Goal: Transaction & Acquisition: Purchase product/service

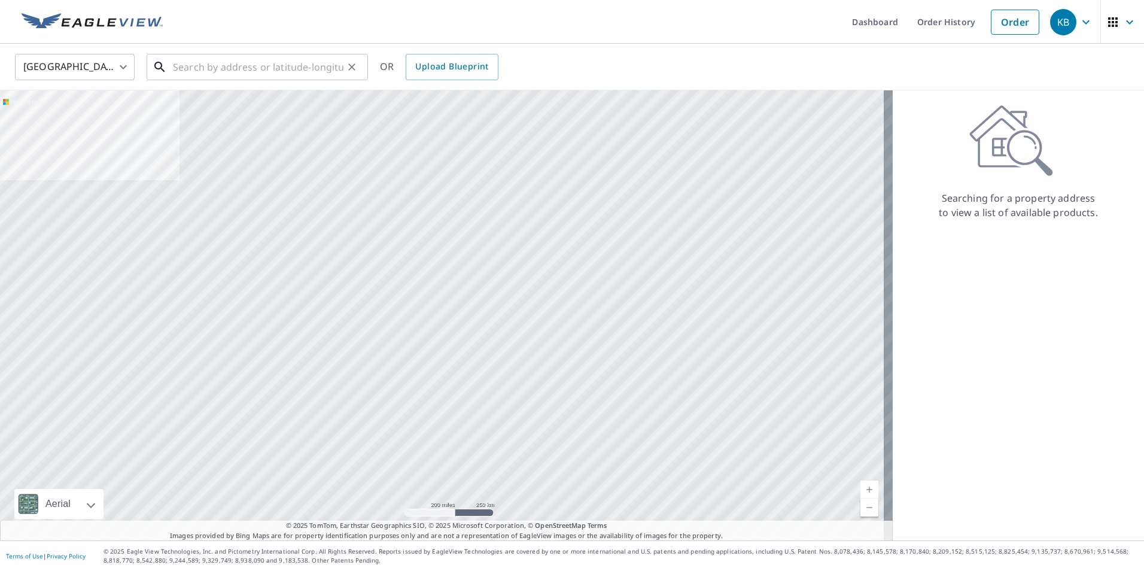
click at [205, 62] on input "text" at bounding box center [258, 67] width 171 height 34
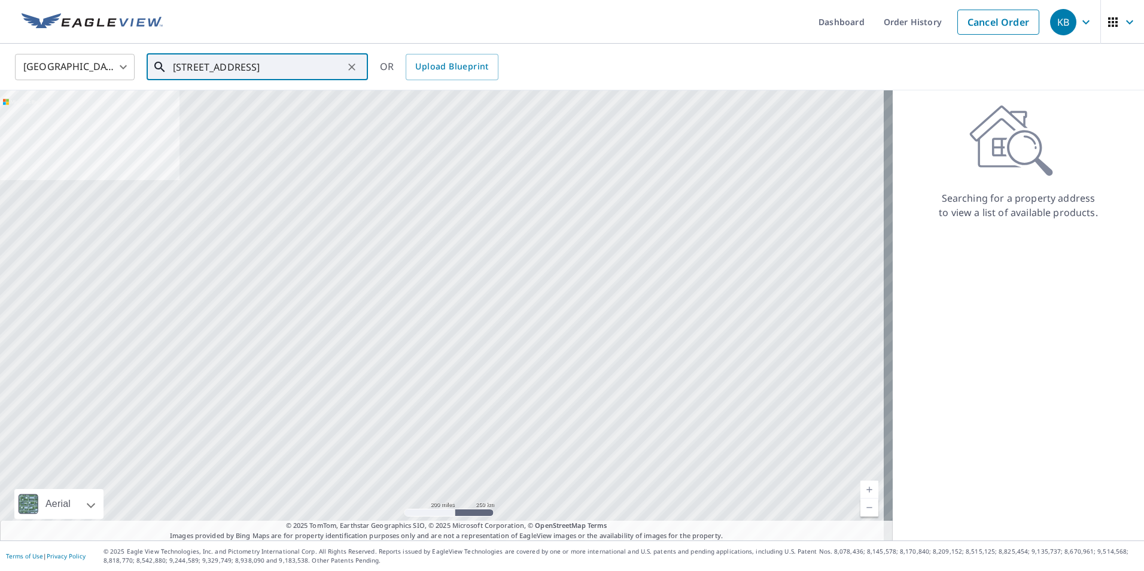
click at [242, 63] on input "[STREET_ADDRESS]" at bounding box center [258, 67] width 171 height 34
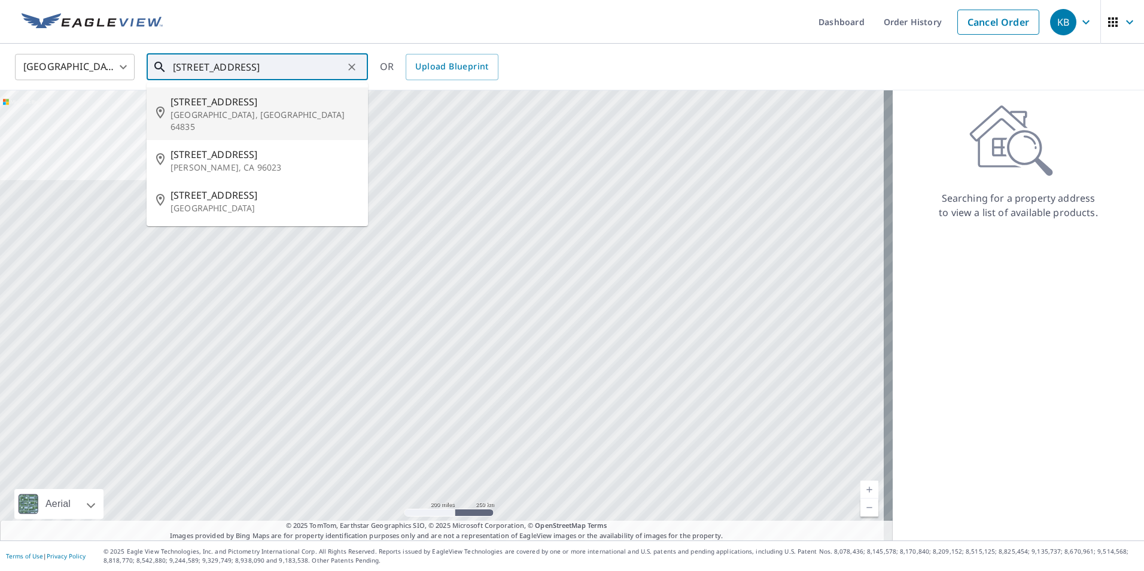
click at [221, 107] on span "[STREET_ADDRESS]" at bounding box center [265, 102] width 188 height 14
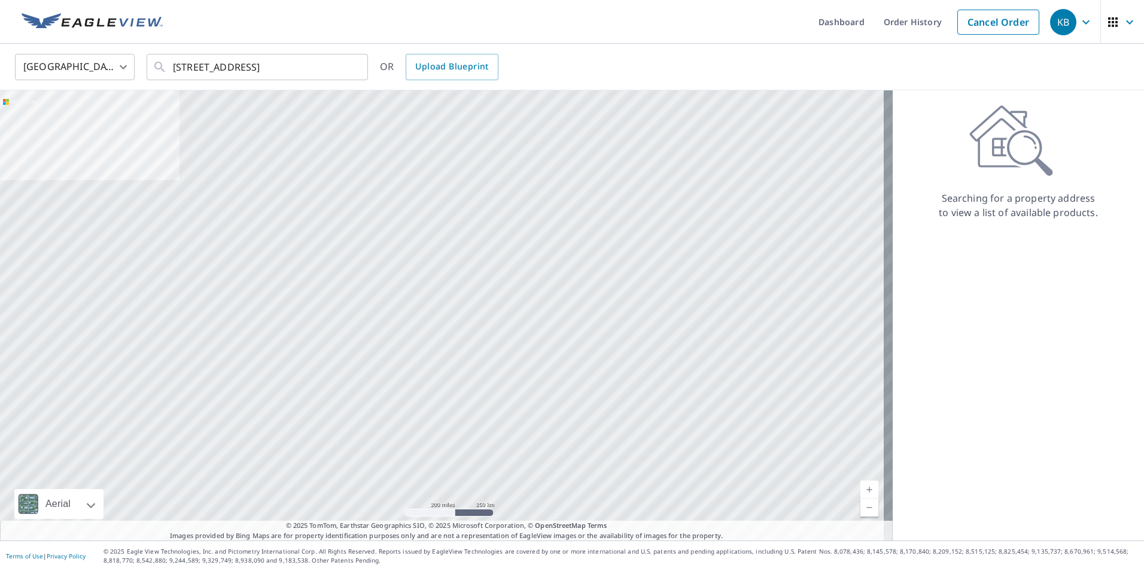
type input "[STREET_ADDRESS]"
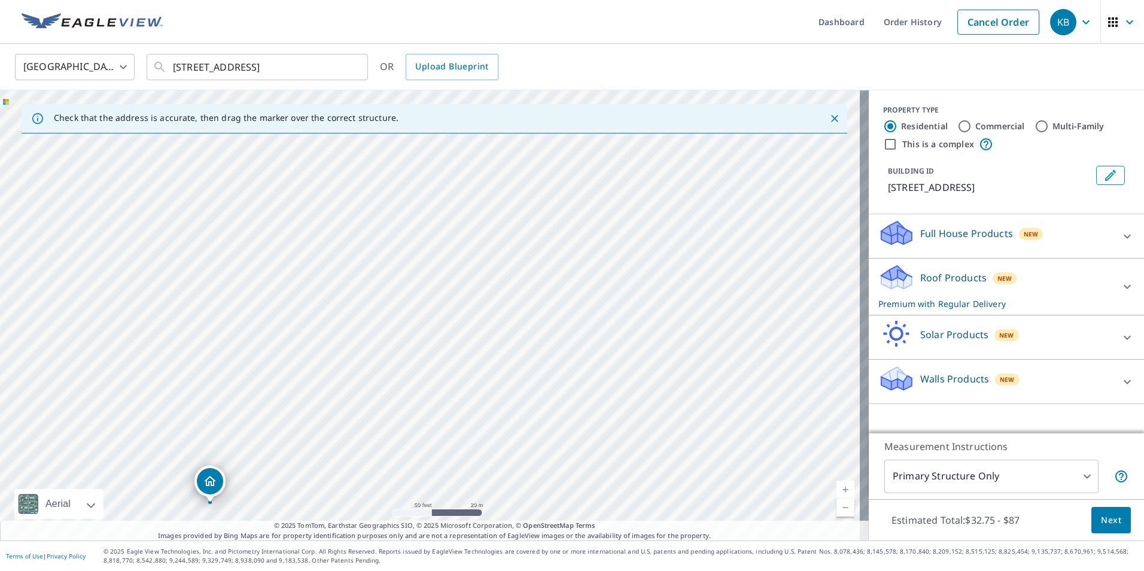
drag, startPoint x: 514, startPoint y: 244, endPoint x: 573, endPoint y: 209, distance: 68.5
click at [576, 209] on div "[STREET_ADDRESS]" at bounding box center [434, 315] width 869 height 450
drag, startPoint x: 547, startPoint y: 226, endPoint x: 581, endPoint y: 183, distance: 55.4
click at [581, 183] on div "[STREET_ADDRESS]" at bounding box center [434, 315] width 869 height 450
drag, startPoint x: 215, startPoint y: 380, endPoint x: 339, endPoint y: 180, distance: 235.7
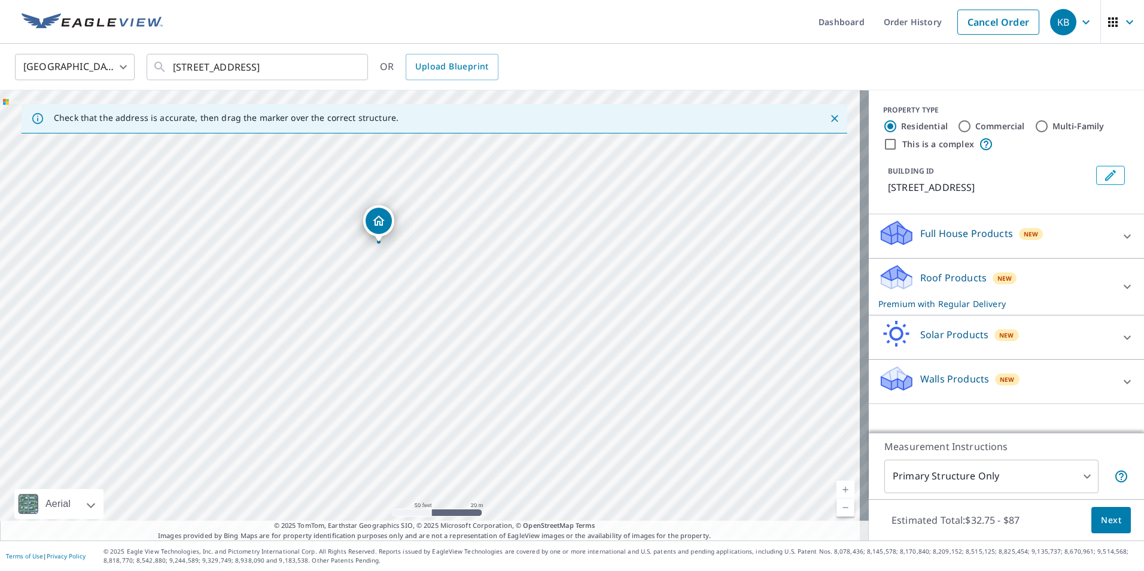
click at [336, 175] on div "[STREET_ADDRESS]" at bounding box center [434, 315] width 869 height 450
drag, startPoint x: 374, startPoint y: 259, endPoint x: 233, endPoint y: 450, distance: 237.5
click at [233, 450] on div "[STREET_ADDRESS]" at bounding box center [434, 315] width 869 height 450
click at [1120, 378] on icon at bounding box center [1127, 382] width 14 height 14
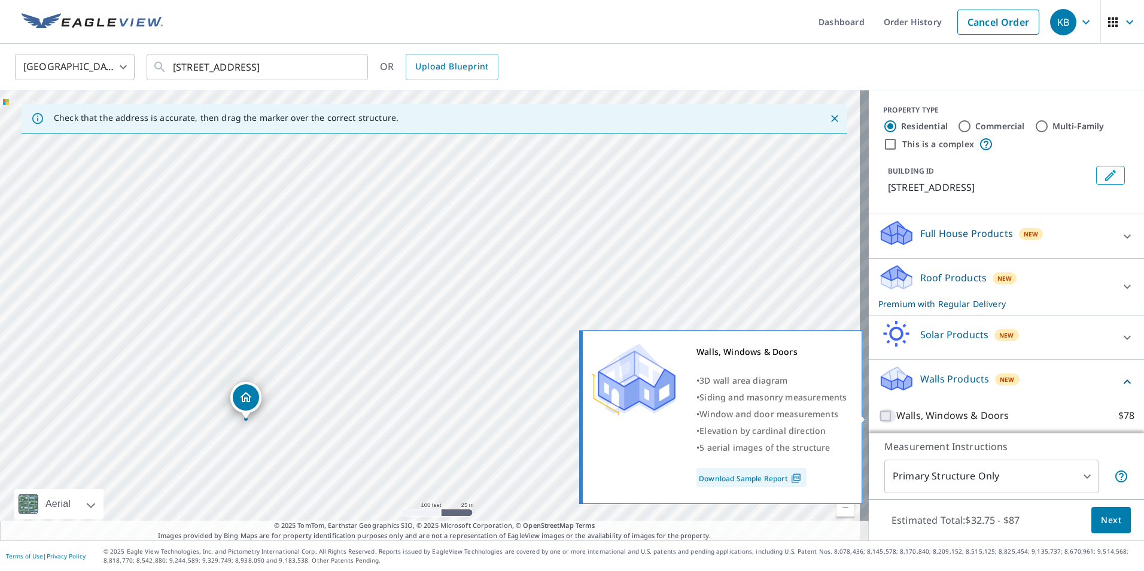
click at [879, 416] on input "Walls, Windows & Doors $78" at bounding box center [888, 416] width 18 height 14
checkbox input "true"
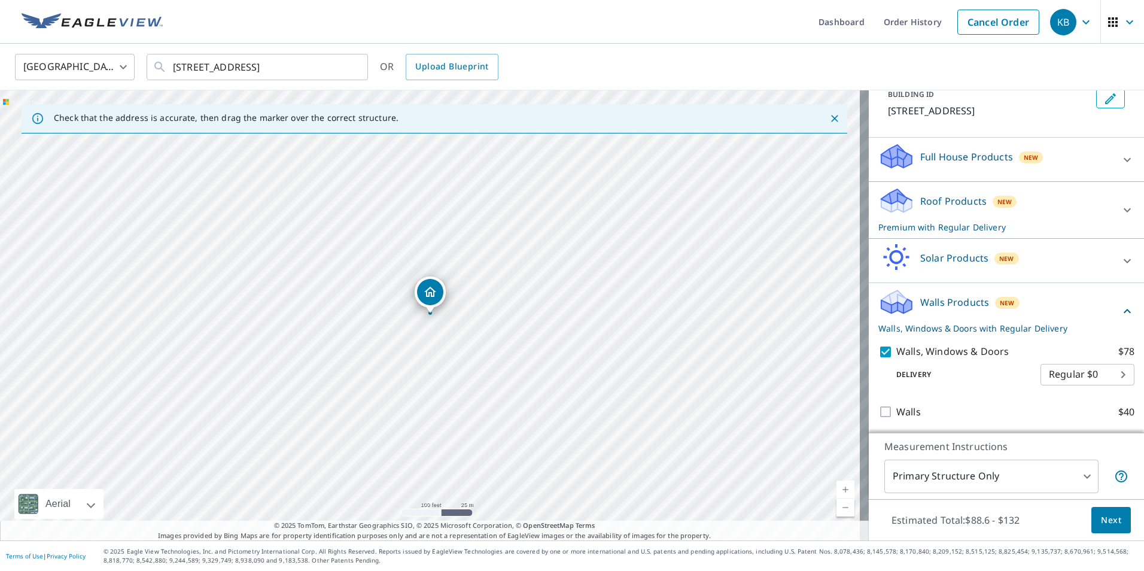
scroll to position [78, 0]
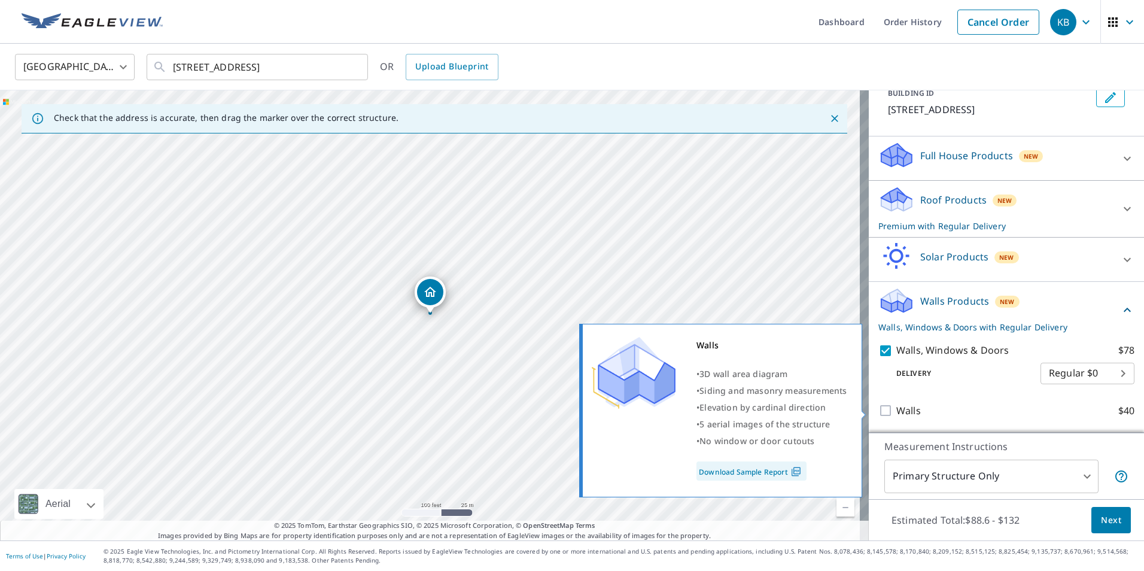
click at [879, 412] on input "Walls $40" at bounding box center [888, 410] width 18 height 14
checkbox input "true"
checkbox input "false"
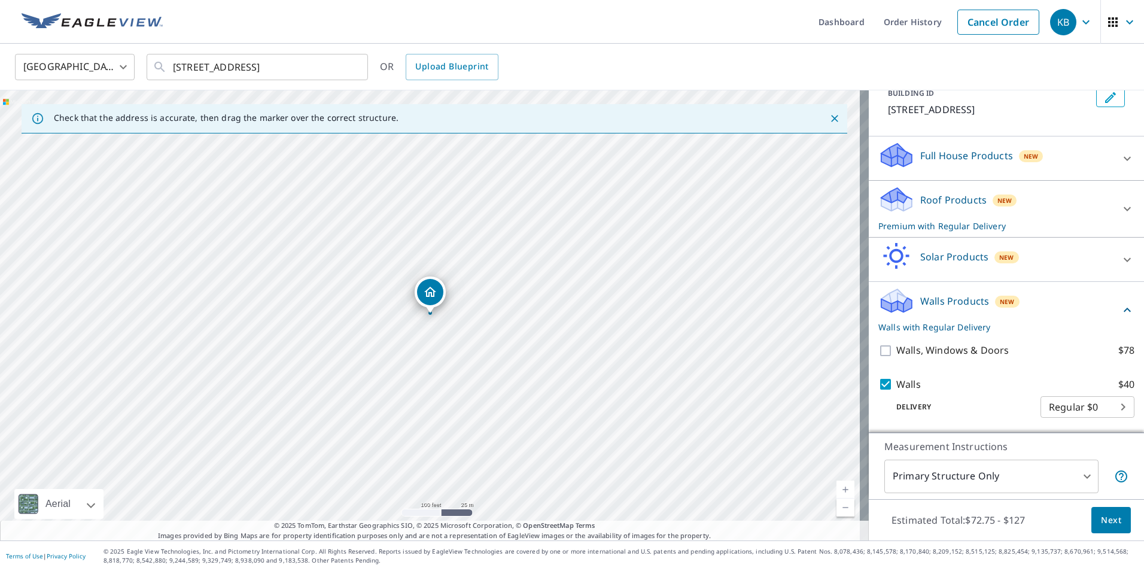
click at [1101, 517] on span "Next" at bounding box center [1111, 520] width 20 height 15
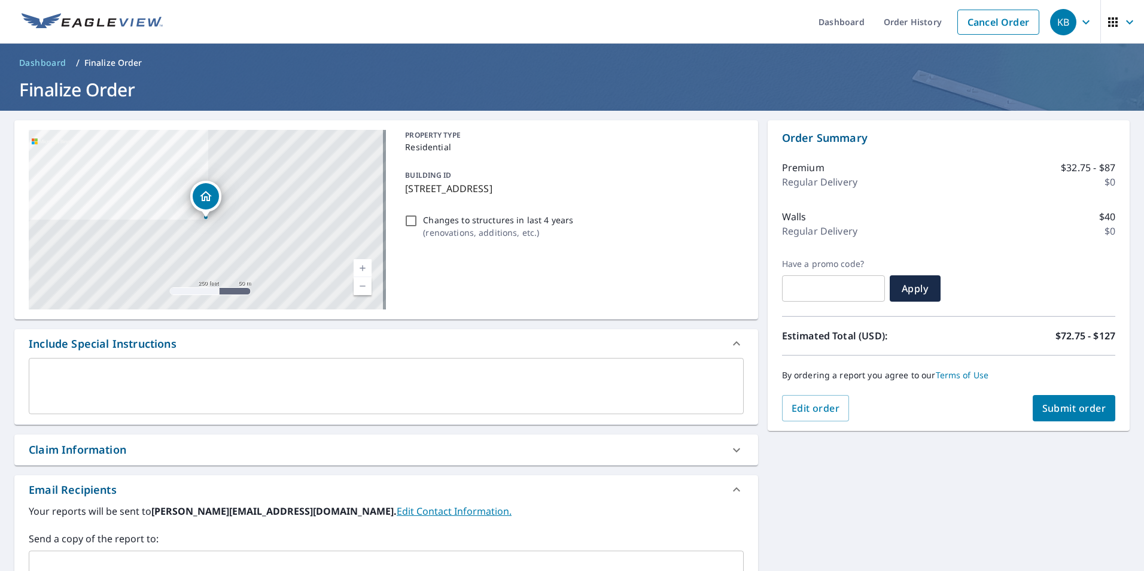
click at [792, 166] on p "Premium" at bounding box center [803, 167] width 42 height 14
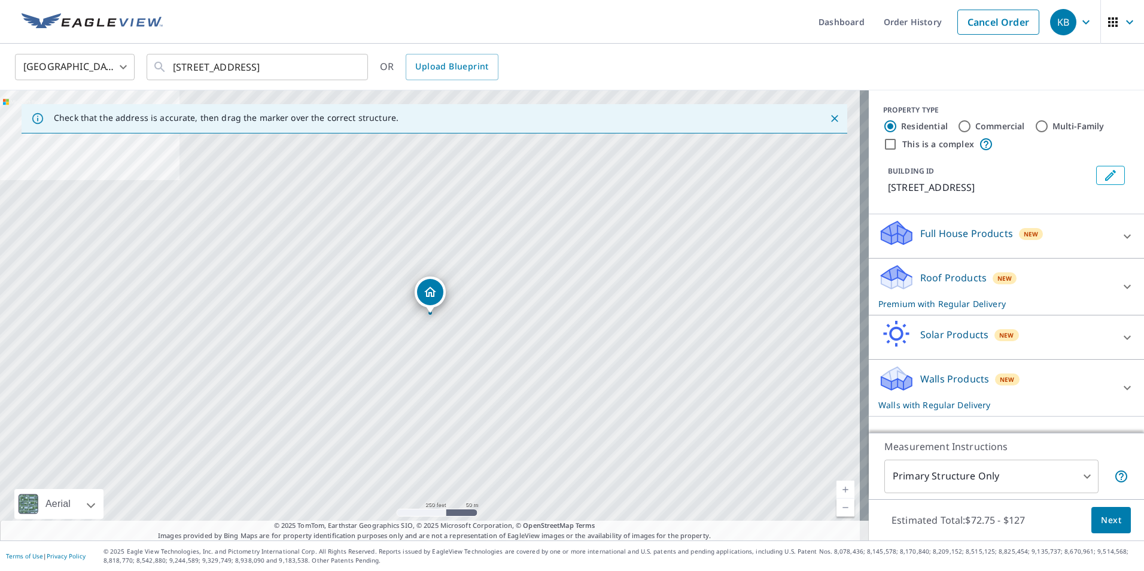
click at [1120, 381] on icon at bounding box center [1127, 388] width 14 height 14
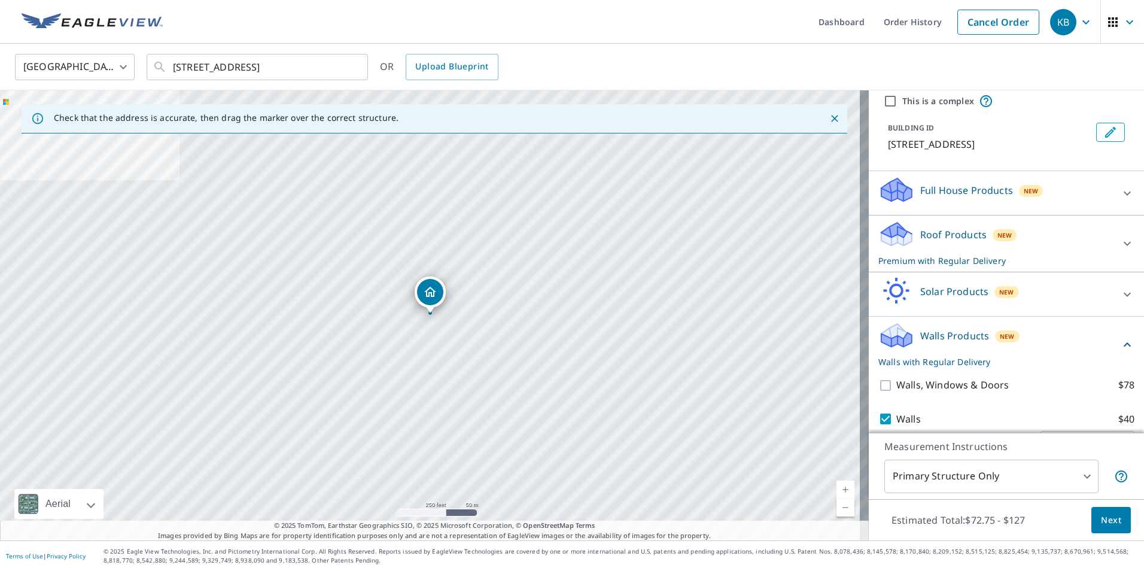
scroll to position [78, 0]
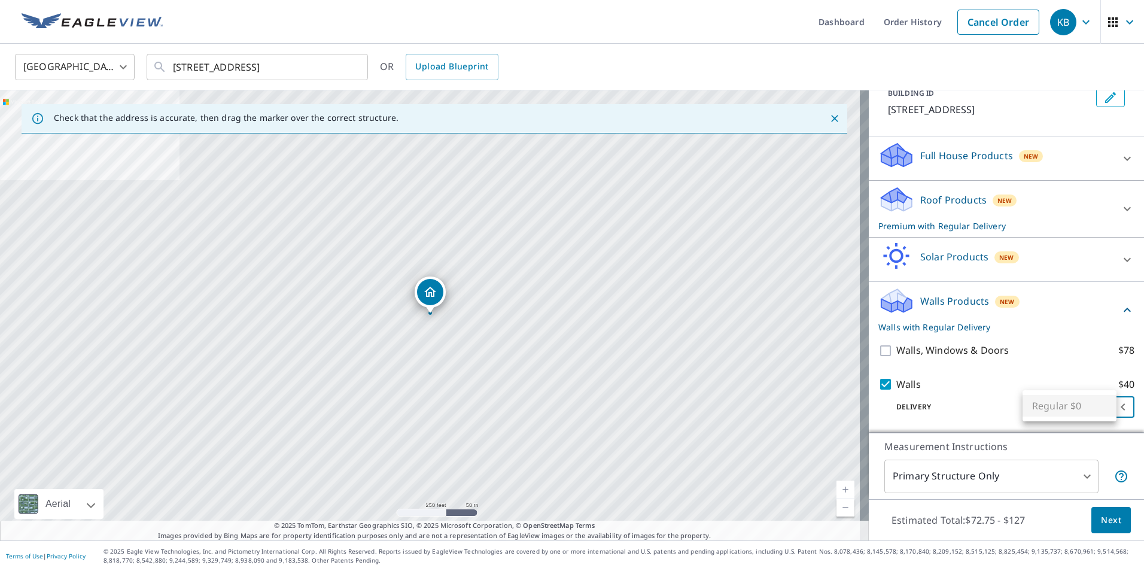
click at [1104, 405] on body "KB KB Dashboard Order History Cancel Order KB [GEOGRAPHIC_DATA] [GEOGRAPHIC_DAT…" at bounding box center [572, 285] width 1144 height 571
click at [1104, 405] on ul "Regular $0" at bounding box center [1070, 405] width 94 height 31
click at [1083, 473] on div at bounding box center [572, 285] width 1144 height 571
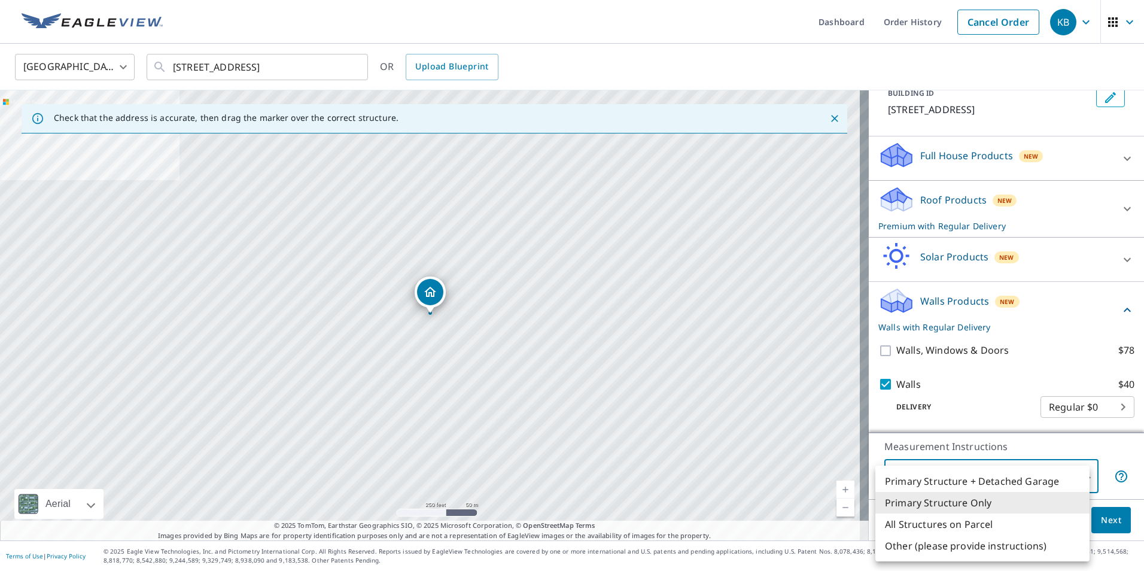
click at [1079, 475] on body "KB KB Dashboard Order History Cancel Order KB [GEOGRAPHIC_DATA] [GEOGRAPHIC_DAT…" at bounding box center [572, 285] width 1144 height 571
click at [1079, 475] on li "Primary Structure + Detached Garage" at bounding box center [983, 481] width 214 height 22
click at [1079, 475] on body "KB KB Dashboard Order History Cancel Order KB [GEOGRAPHIC_DATA] [GEOGRAPHIC_DAT…" at bounding box center [572, 285] width 1144 height 571
click at [966, 502] on li "Primary Structure Only" at bounding box center [983, 503] width 214 height 22
type input "2"
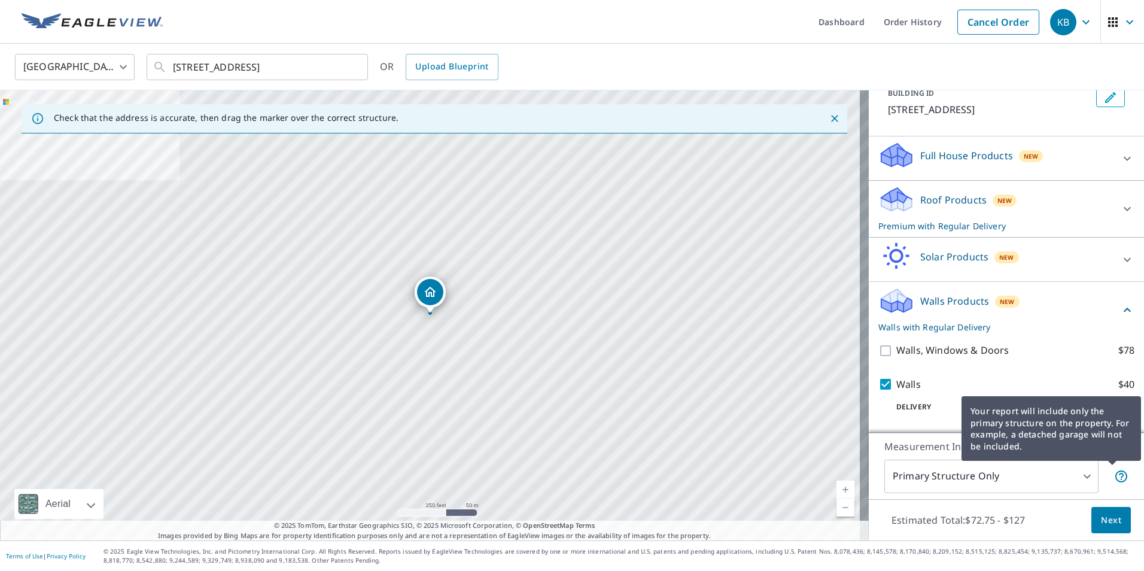
click at [1116, 481] on icon at bounding box center [1122, 476] width 12 height 12
click at [1115, 482] on icon at bounding box center [1122, 476] width 14 height 14
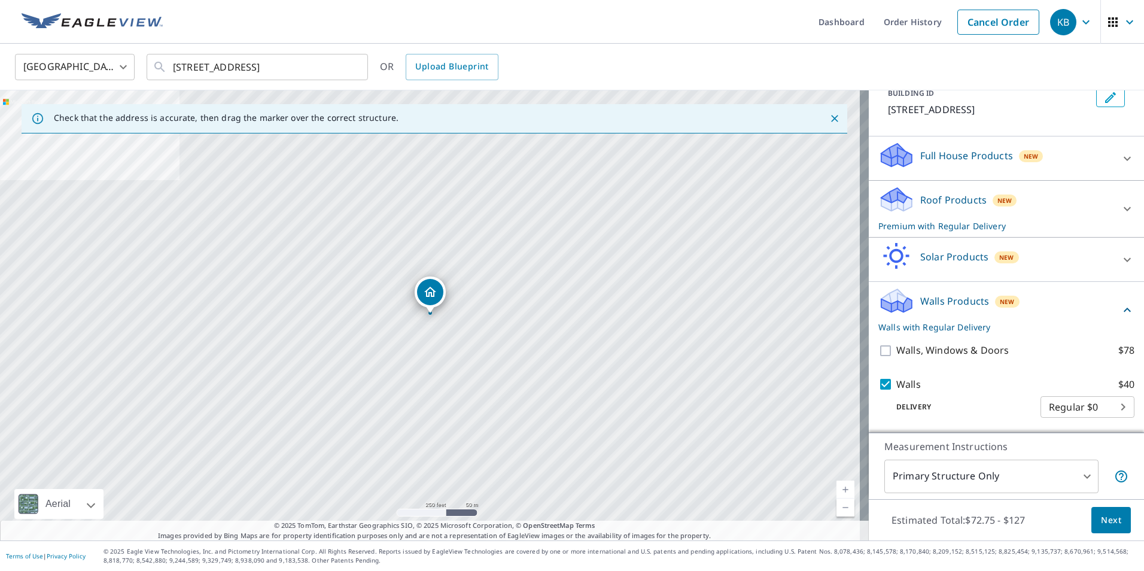
click at [1101, 520] on span "Next" at bounding box center [1111, 520] width 20 height 15
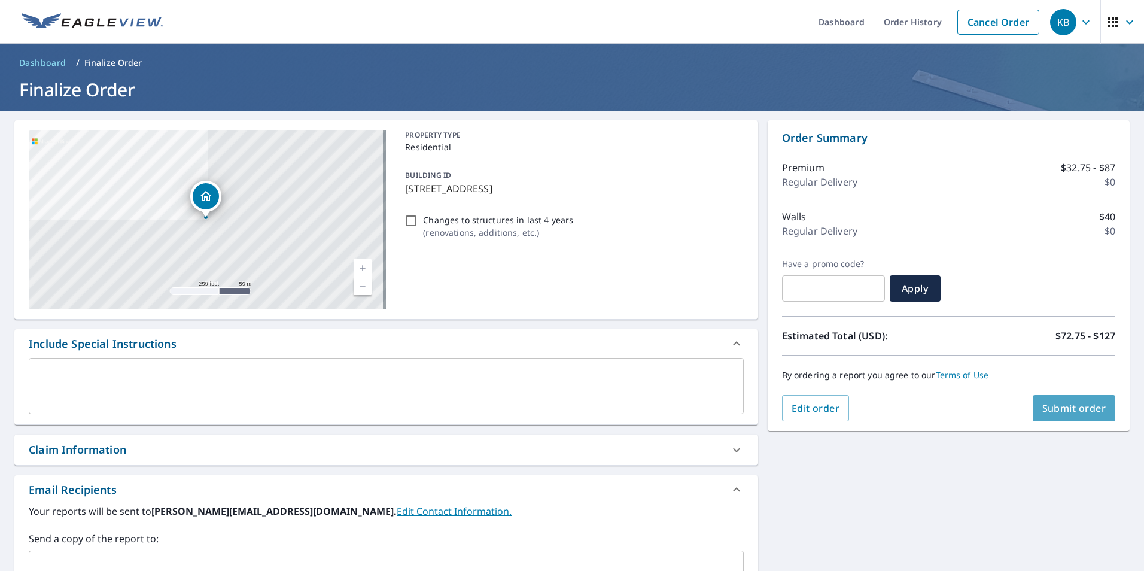
click at [1059, 403] on span "Submit order" at bounding box center [1075, 408] width 64 height 13
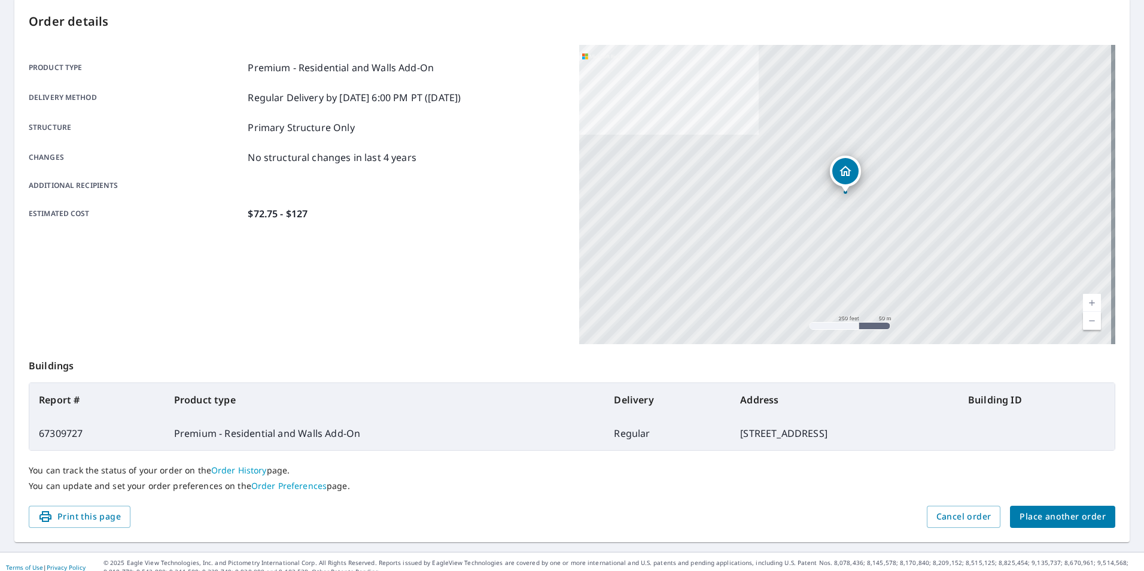
scroll to position [133, 0]
